Goal: Use online tool/utility

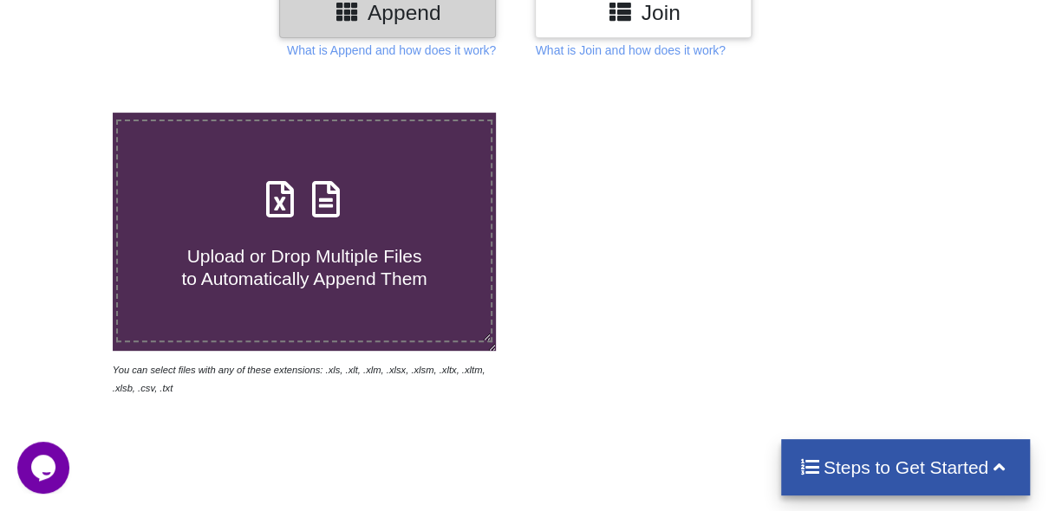
scroll to position [260, 0]
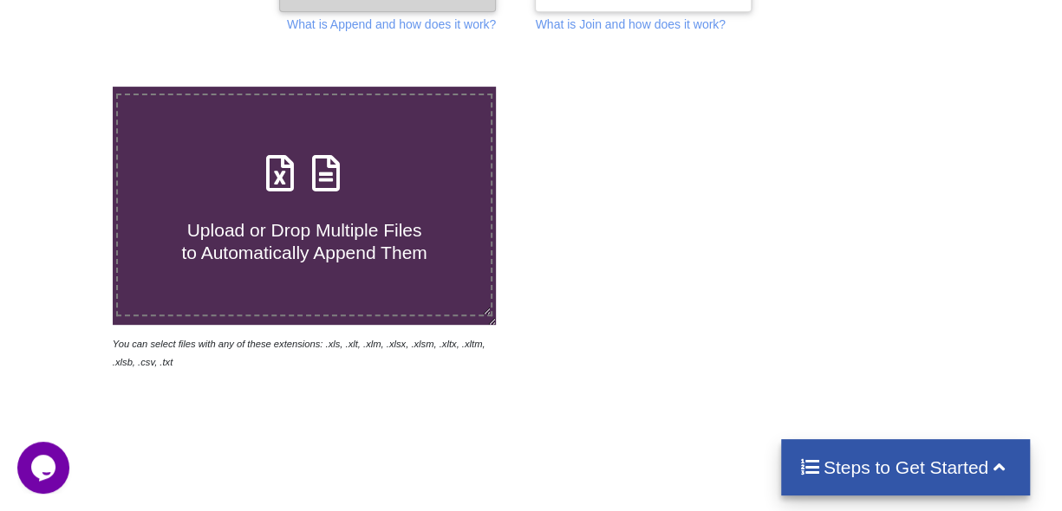
click at [309, 256] on span "Upload or Drop Multiple Files to Automatically Append Them" at bounding box center [303, 241] width 245 height 42
click at [69, 87] on input "Upload or Drop Multiple Files to Automatically Append Them" at bounding box center [69, 87] width 0 height 0
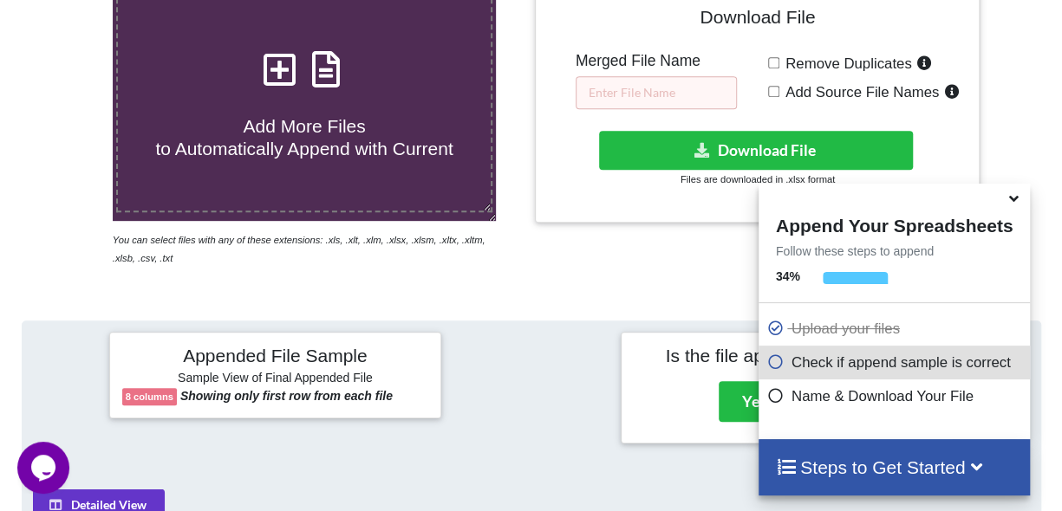
scroll to position [338, 0]
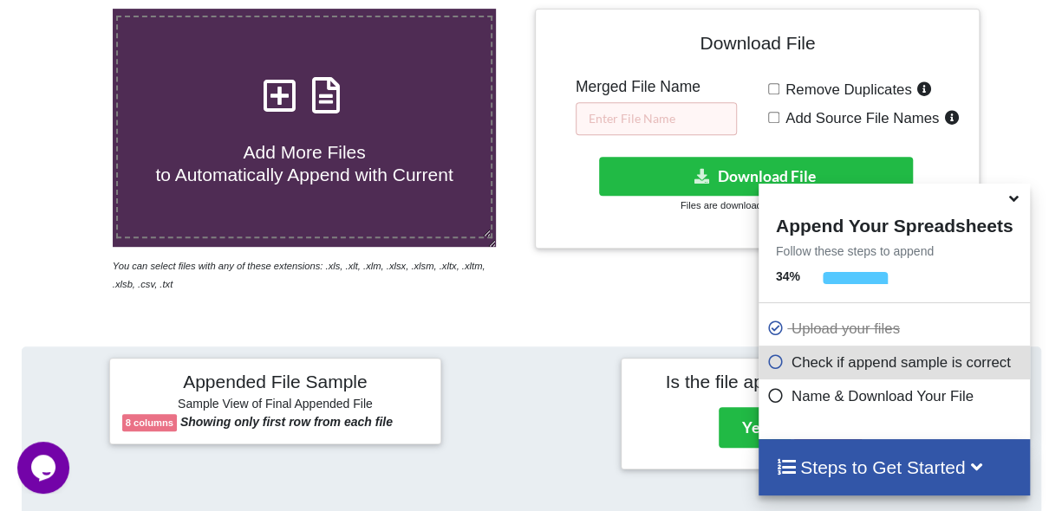
click at [276, 98] on icon at bounding box center [279, 86] width 43 height 36
click at [69, 9] on input "Add More Files to Automatically Append with Current" at bounding box center [69, 9] width 0 height 0
type input "C:\fakepath\Vehicle Management System Requisition Masuk (Responses).xlsx"
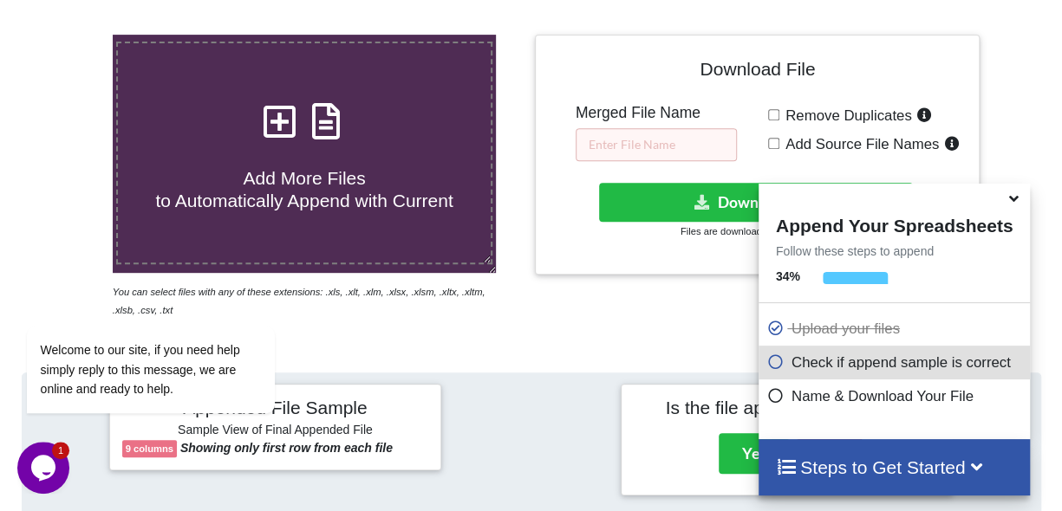
scroll to position [311, 0]
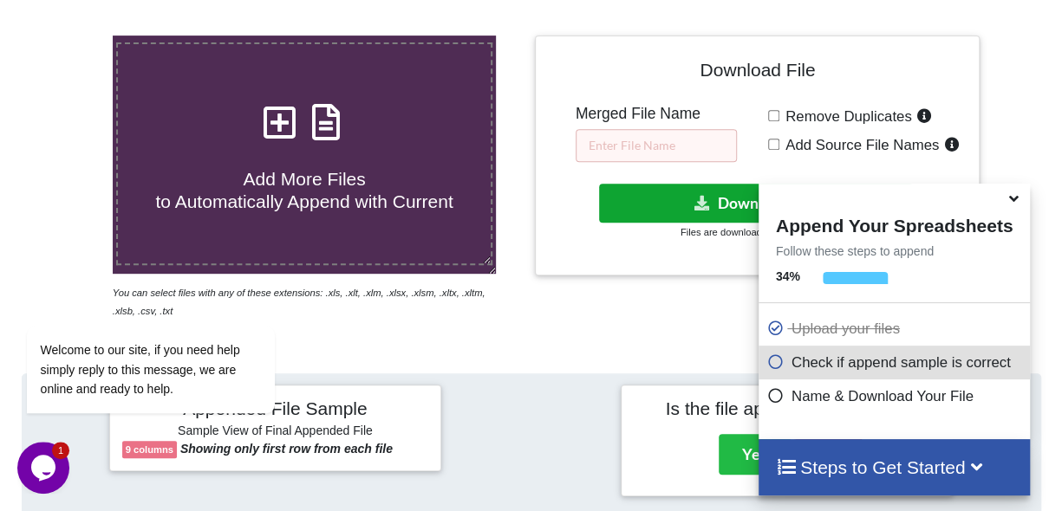
click at [706, 198] on icon at bounding box center [702, 202] width 18 height 13
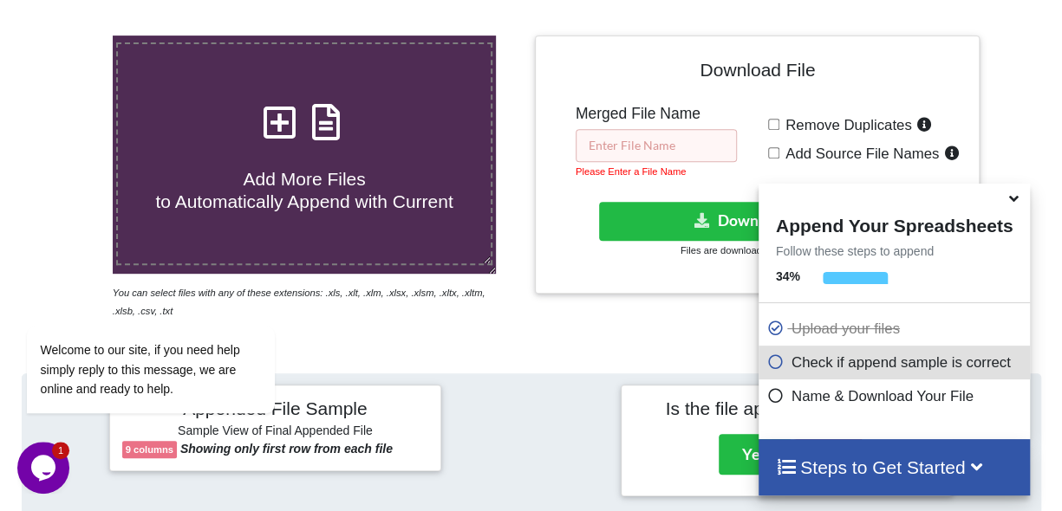
click at [657, 138] on input "text" at bounding box center [656, 145] width 161 height 33
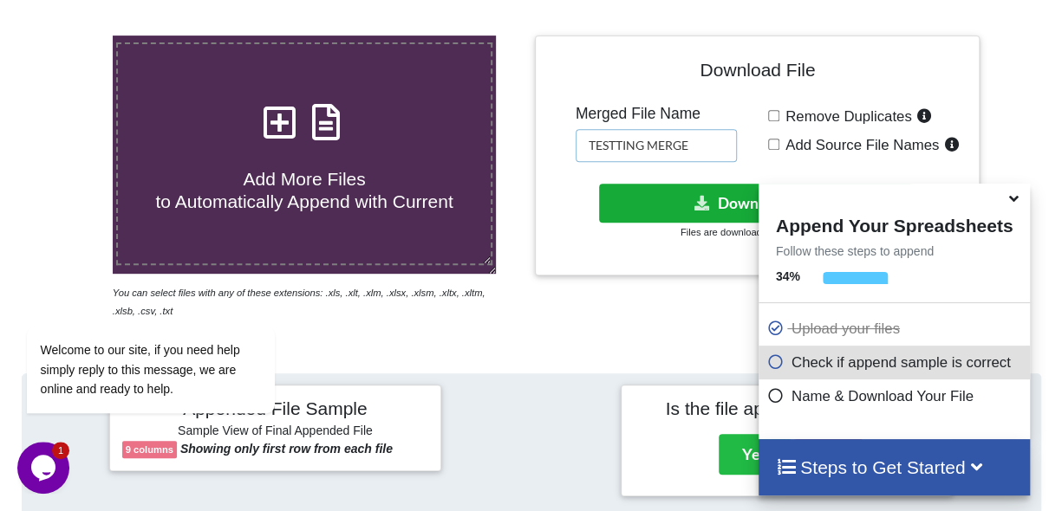
type input "TESTTING MERGE"
click at [681, 194] on button "Download File" at bounding box center [756, 203] width 314 height 39
